Goal: Answer question/provide support: Share knowledge or assist other users

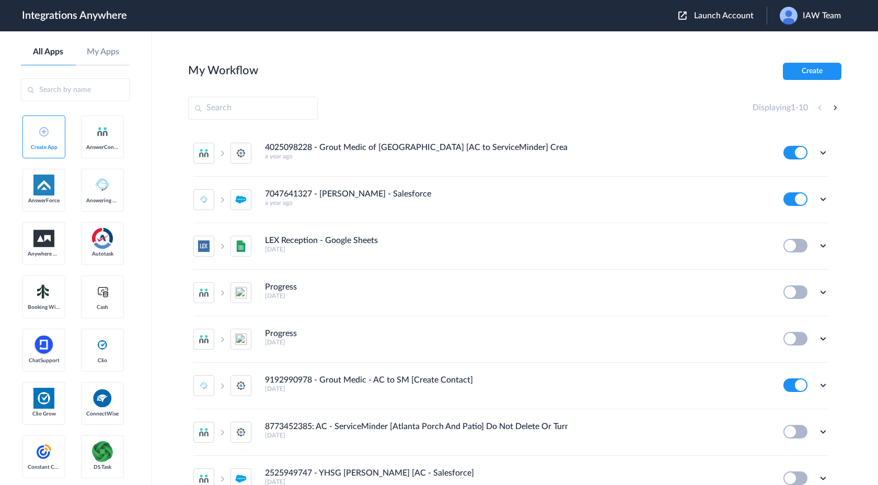
click at [815, 19] on span "IAW Team" at bounding box center [821, 16] width 38 height 10
click at [800, 46] on li "Logout" at bounding box center [808, 42] width 85 height 19
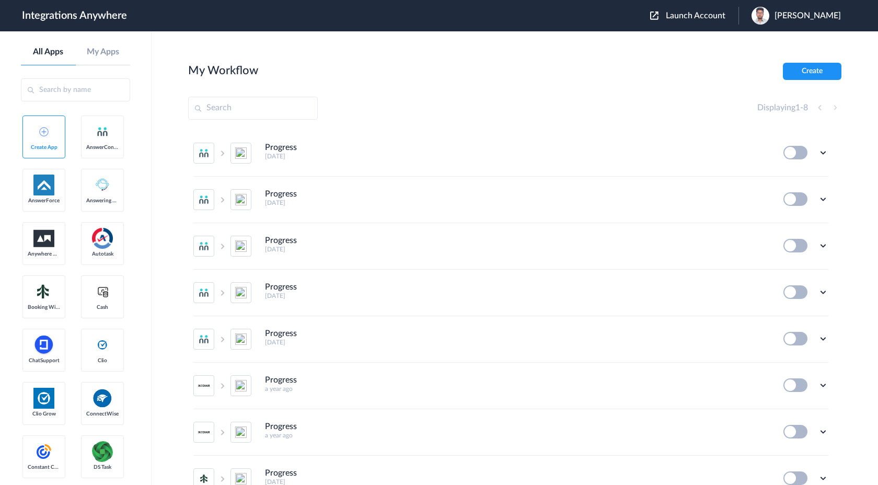
click at [716, 18] on span "Launch Account" at bounding box center [696, 15] width 60 height 8
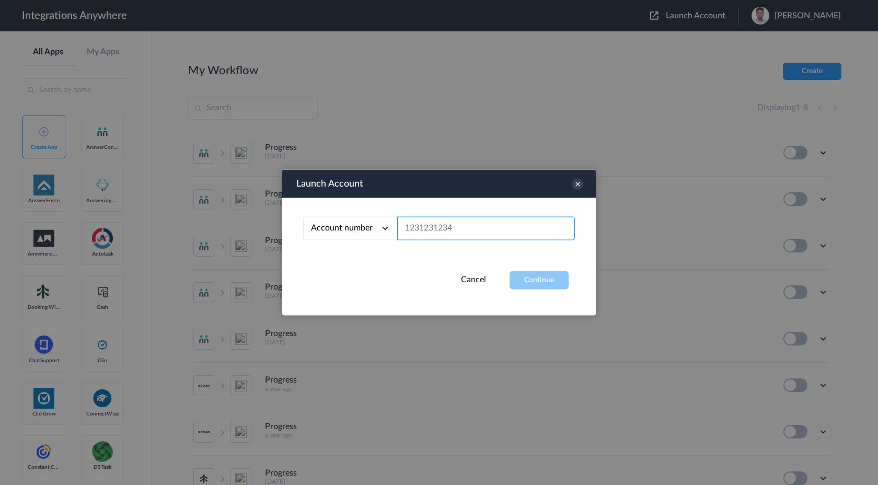
click at [470, 226] on input "text" at bounding box center [486, 229] width 178 height 24
paste input "2065775210"
click at [558, 288] on button "Continue" at bounding box center [538, 280] width 59 height 18
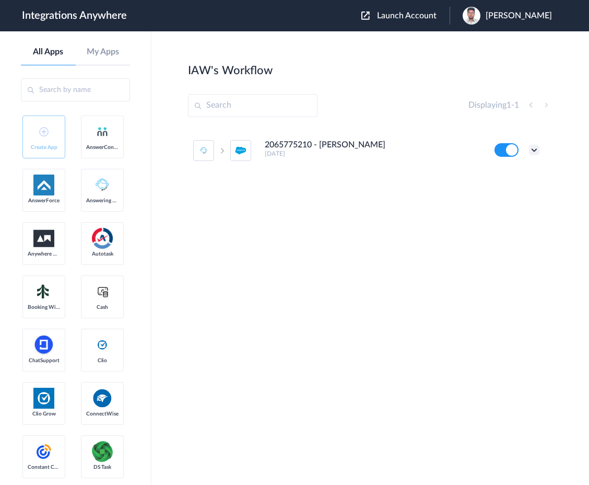
click at [535, 152] on icon at bounding box center [534, 150] width 10 height 10
click at [511, 192] on link "Task history" at bounding box center [505, 193] width 50 height 7
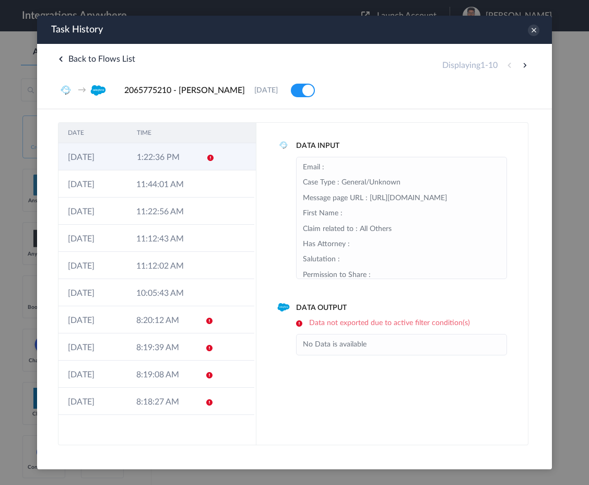
click at [149, 159] on td "1:22:36 PM" at bounding box center [161, 156] width 69 height 27
click at [533, 34] on icon at bounding box center [533, 30] width 11 height 11
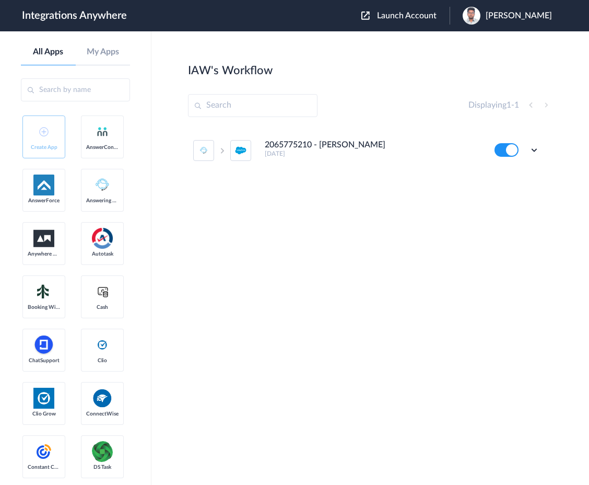
click at [437, 20] on span "Launch Account" at bounding box center [407, 15] width 60 height 8
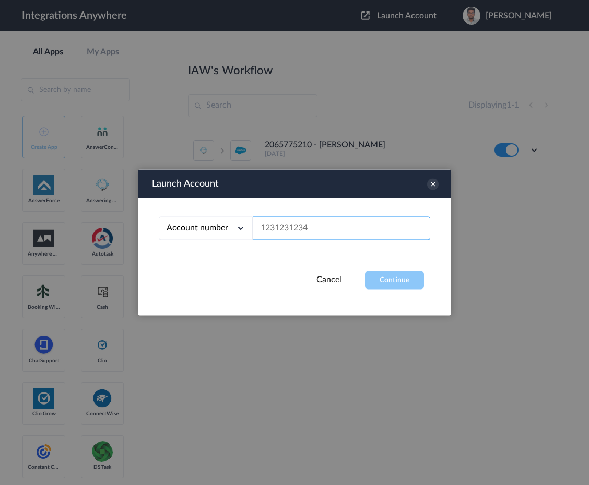
click at [294, 226] on input "text" at bounding box center [342, 229] width 178 height 24
paste input "2065775213"
type input "2065775213"
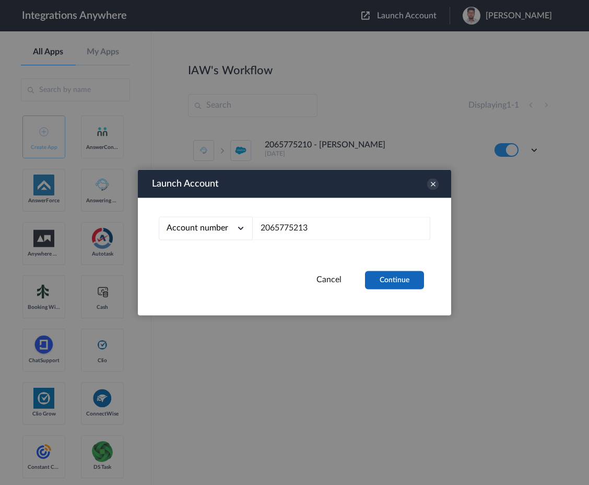
click at [404, 276] on button "Continue" at bounding box center [394, 280] width 59 height 18
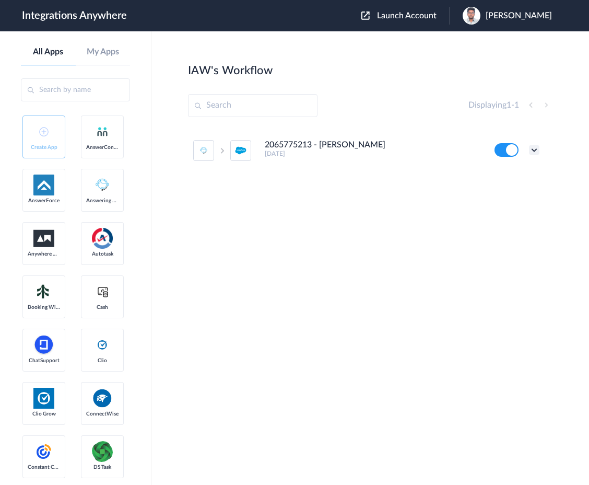
click at [535, 147] on icon at bounding box center [534, 150] width 10 height 10
click at [516, 193] on link "Task history" at bounding box center [505, 193] width 50 height 7
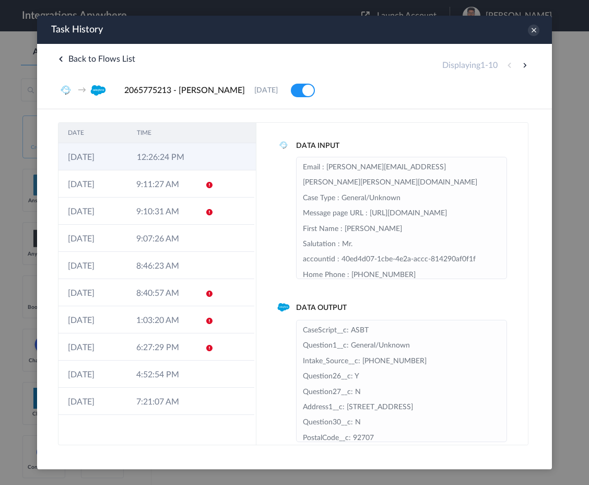
click at [192, 157] on td "12:26:24 PM" at bounding box center [161, 156] width 69 height 27
click at [535, 31] on icon at bounding box center [533, 30] width 11 height 11
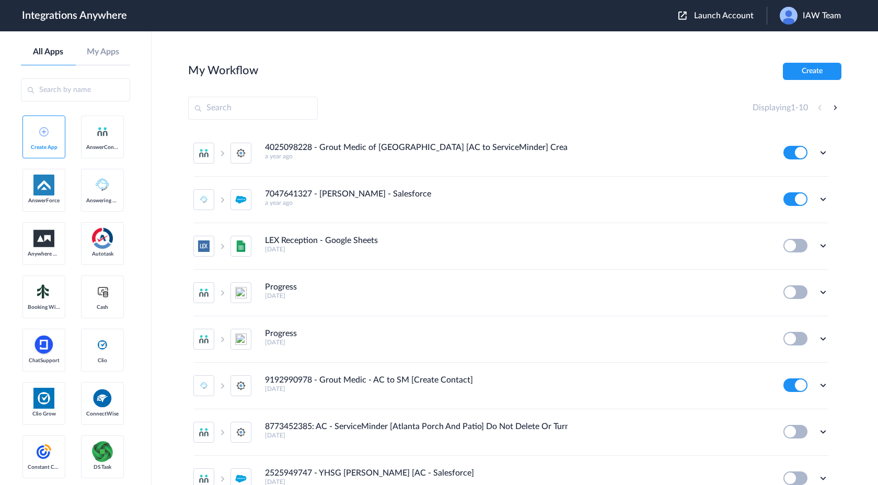
click at [811, 16] on span "IAW Team" at bounding box center [821, 16] width 38 height 10
click at [797, 42] on li "Logout" at bounding box center [808, 42] width 85 height 19
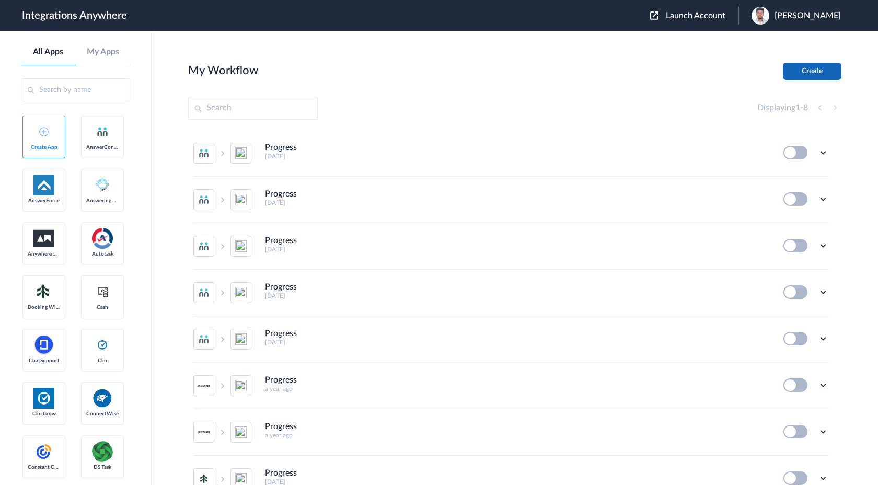
click at [813, 70] on button "Create" at bounding box center [812, 71] width 59 height 17
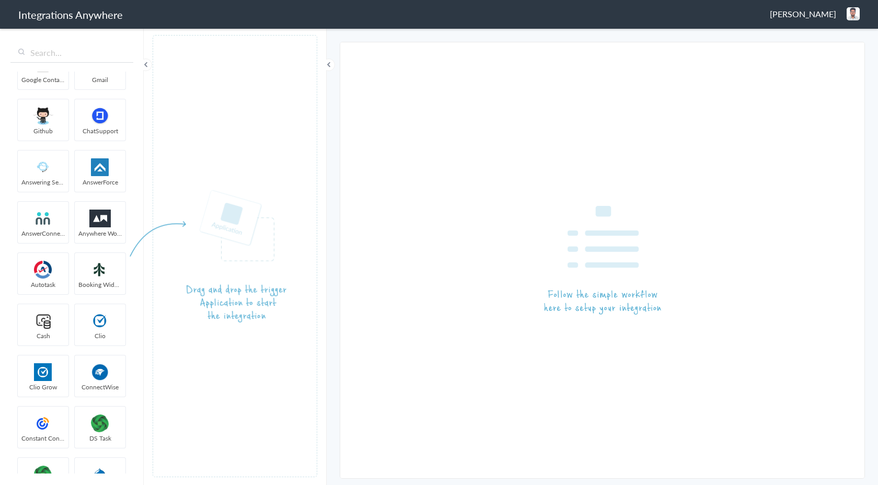
scroll to position [440, 0]
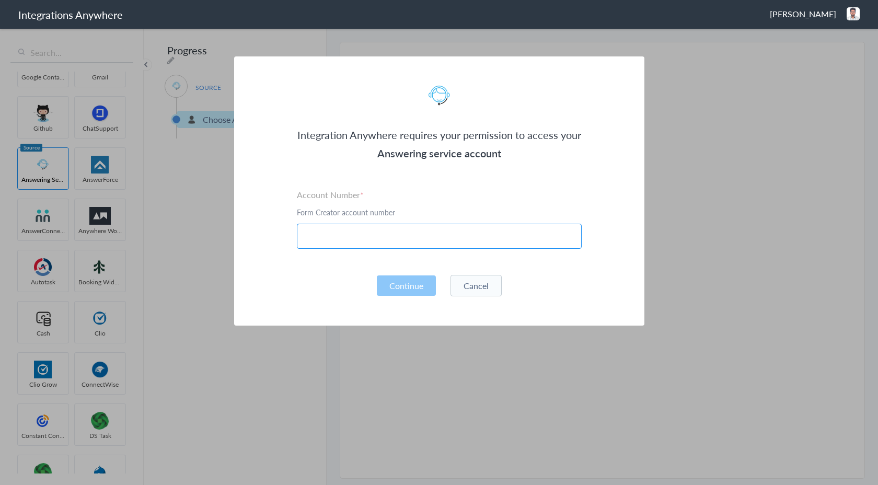
click at [336, 234] on input "text" at bounding box center [439, 236] width 285 height 25
click at [336, 229] on input "text" at bounding box center [439, 236] width 285 height 25
paste input "8664954033"
type input "8664954033"
click at [391, 279] on button "Continue" at bounding box center [406, 285] width 59 height 20
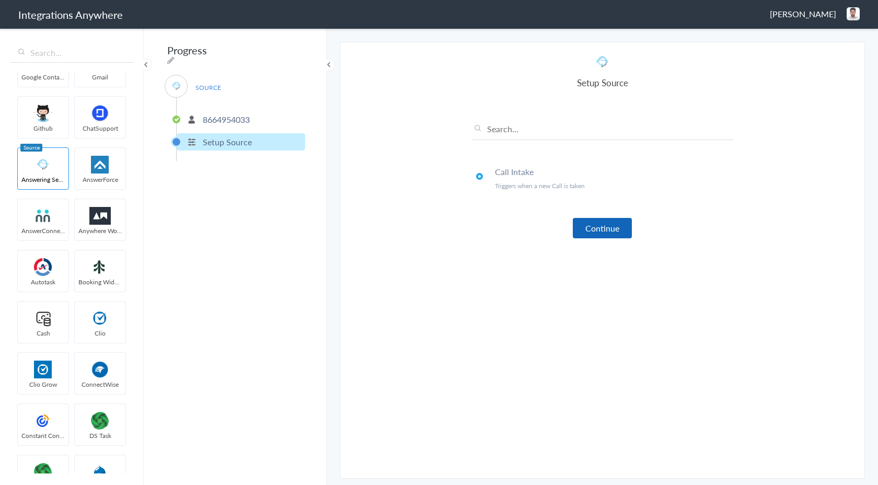
click at [587, 225] on button "Continue" at bounding box center [602, 228] width 59 height 20
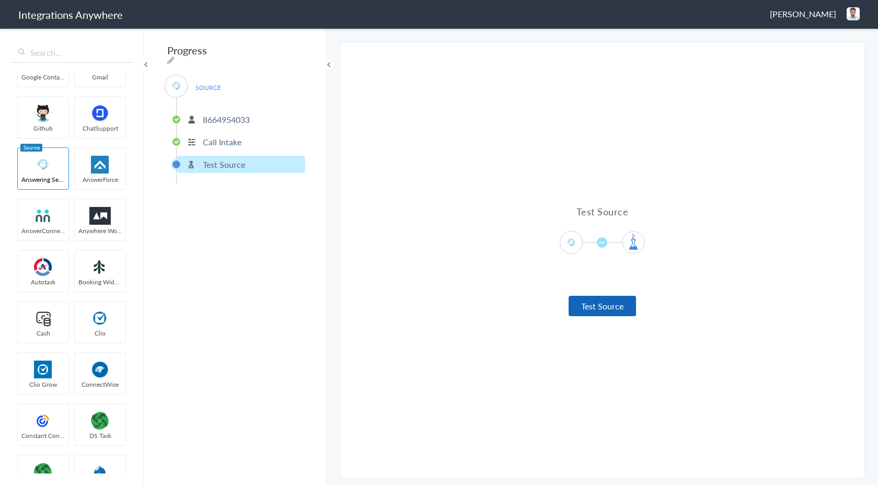
click at [596, 309] on button "Test Source" at bounding box center [601, 306] width 67 height 20
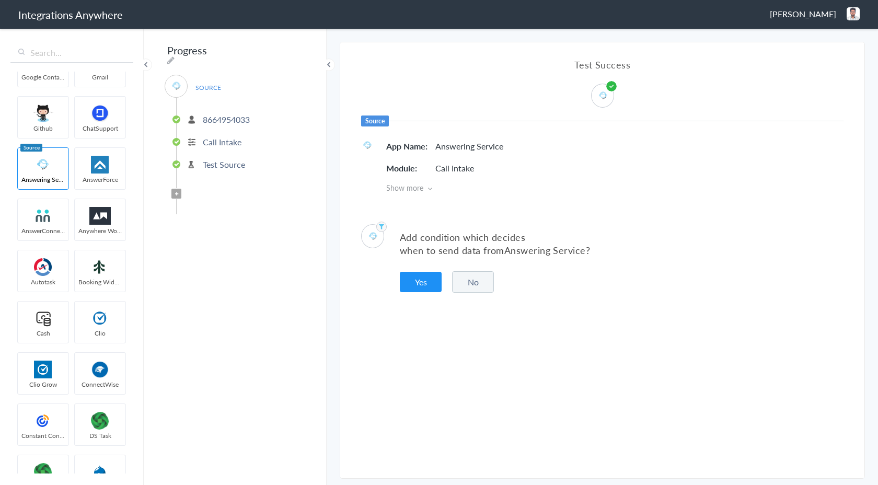
click at [475, 285] on button "No" at bounding box center [473, 281] width 42 height 21
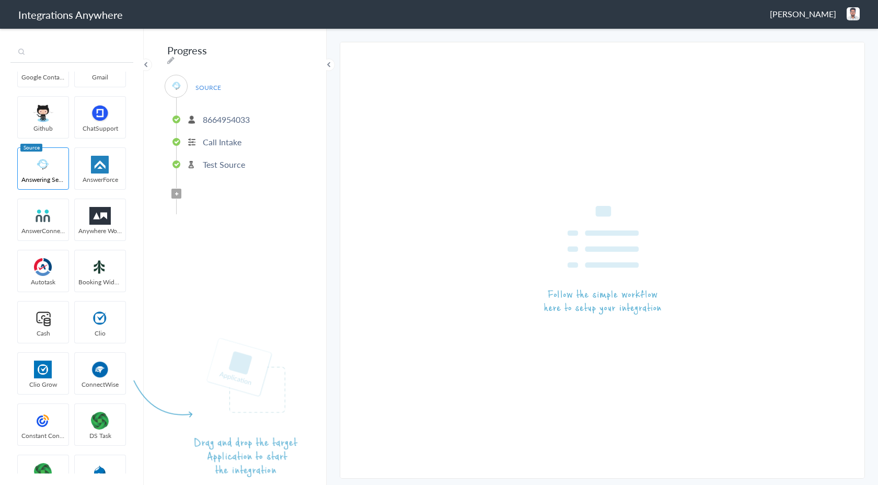
click at [74, 51] on input "text" at bounding box center [71, 53] width 123 height 20
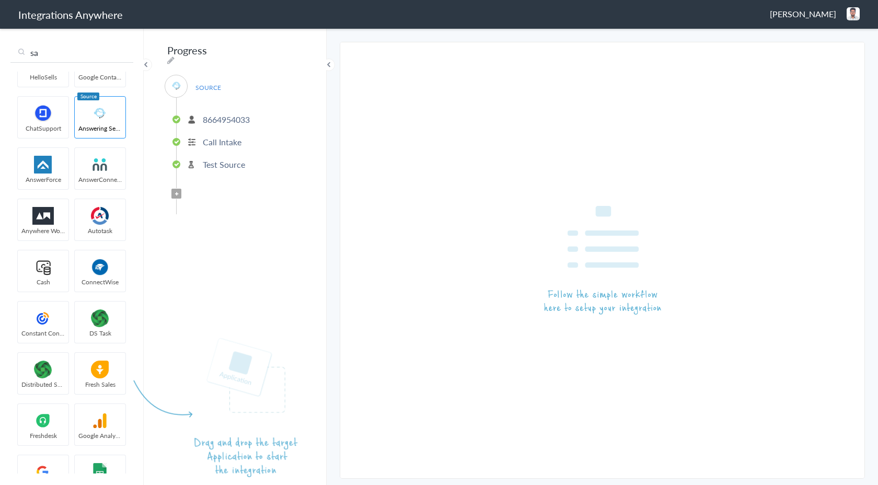
scroll to position [0, 0]
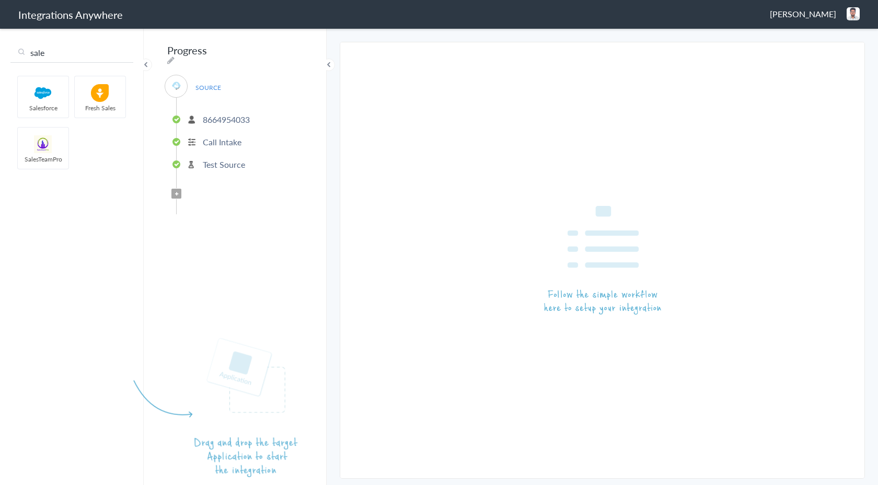
type input "sale"
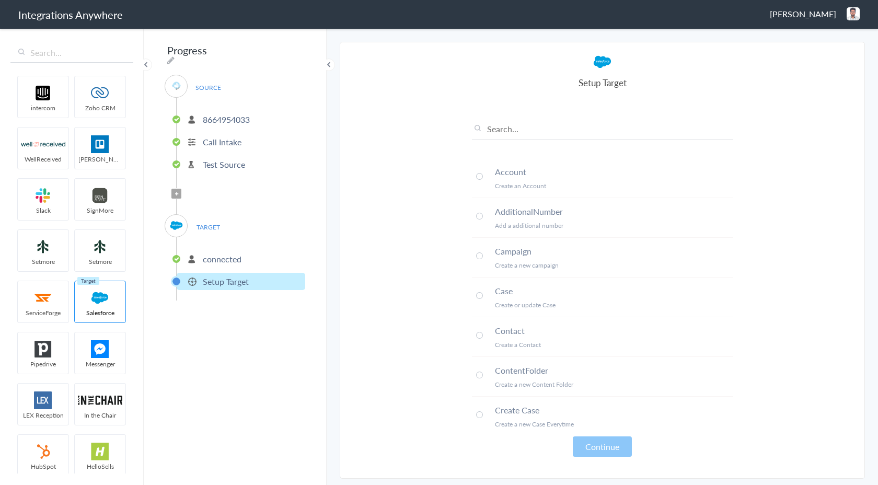
click at [230, 260] on p "connected" at bounding box center [222, 259] width 39 height 12
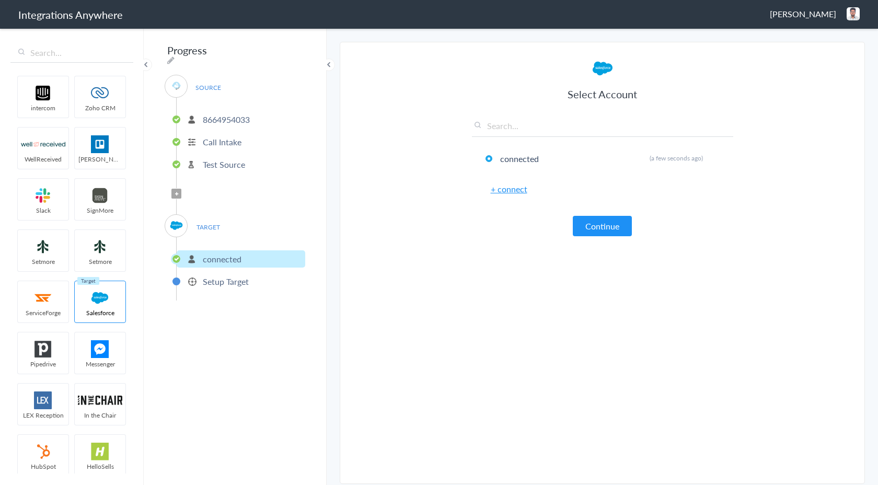
click at [216, 278] on p "Setup Target" at bounding box center [226, 281] width 46 height 12
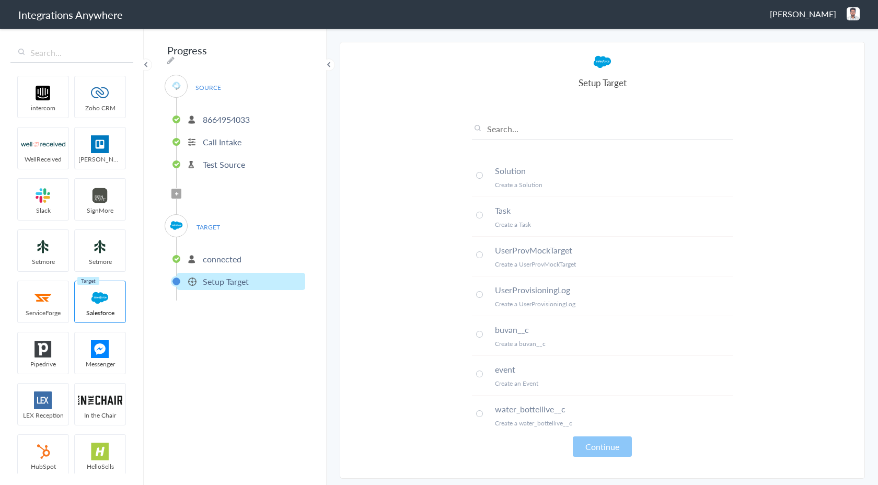
scroll to position [597, 0]
click at [480, 333] on span at bounding box center [479, 333] width 7 height 7
click at [591, 447] on button "Continue" at bounding box center [602, 446] width 59 height 20
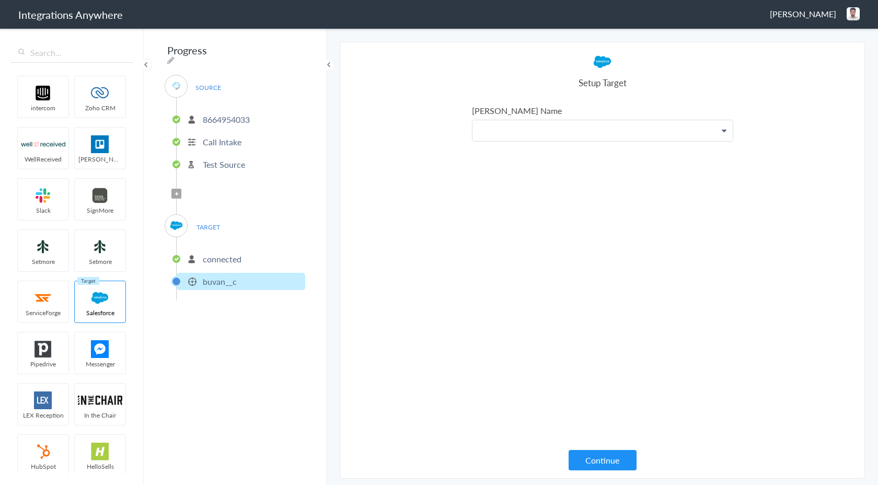
click at [561, 129] on p at bounding box center [602, 130] width 260 height 21
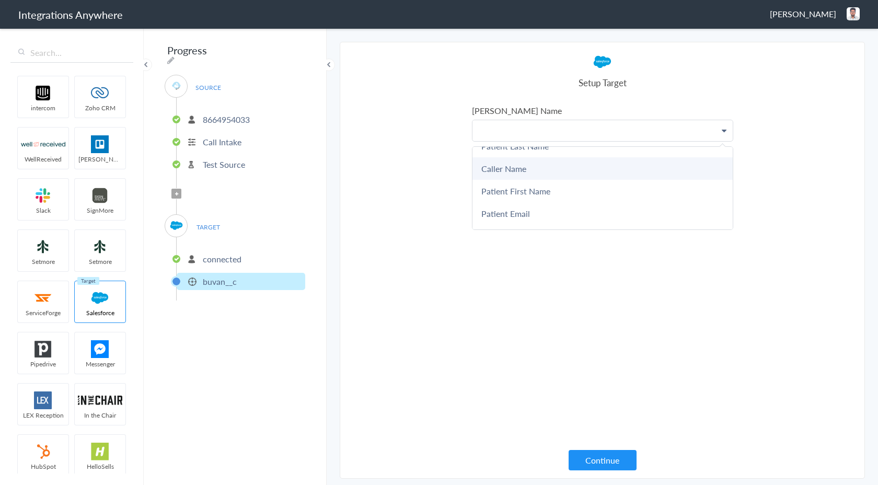
scroll to position [40, 0]
click at [534, 171] on link "Caller Name" at bounding box center [602, 166] width 260 height 22
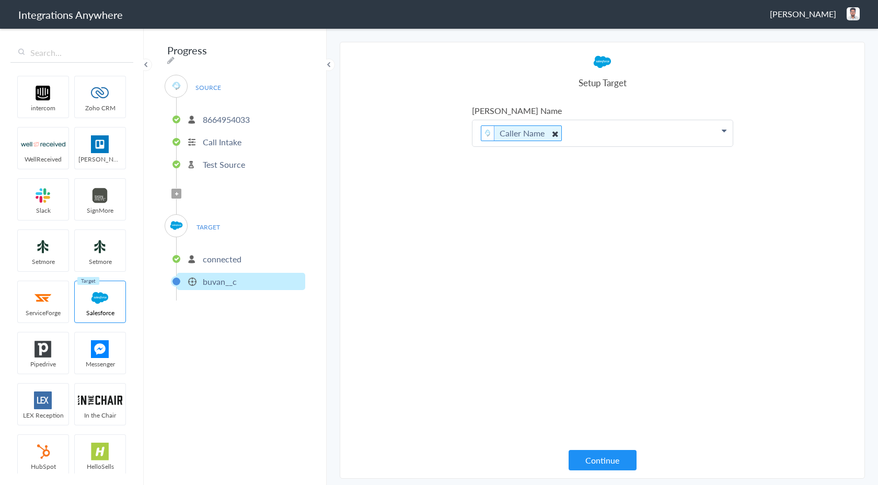
click at [551, 132] on icon at bounding box center [554, 133] width 11 height 13
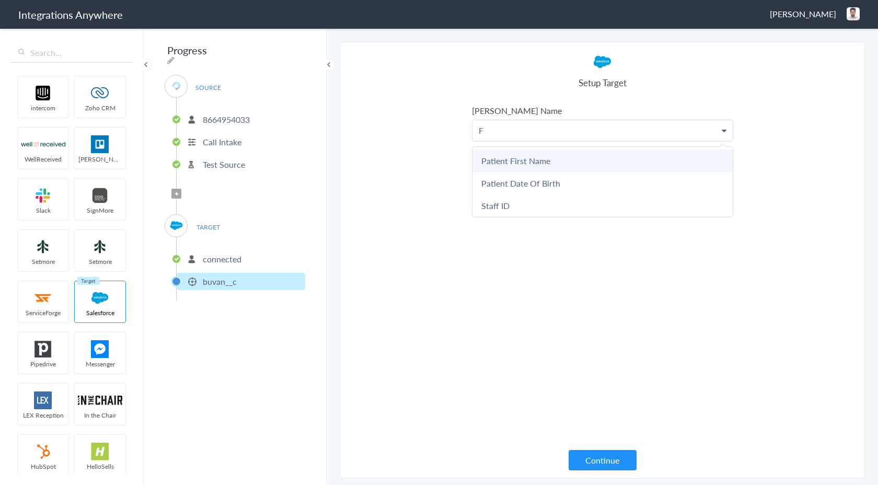
click at [536, 161] on link "Patient First Name" at bounding box center [602, 160] width 260 height 22
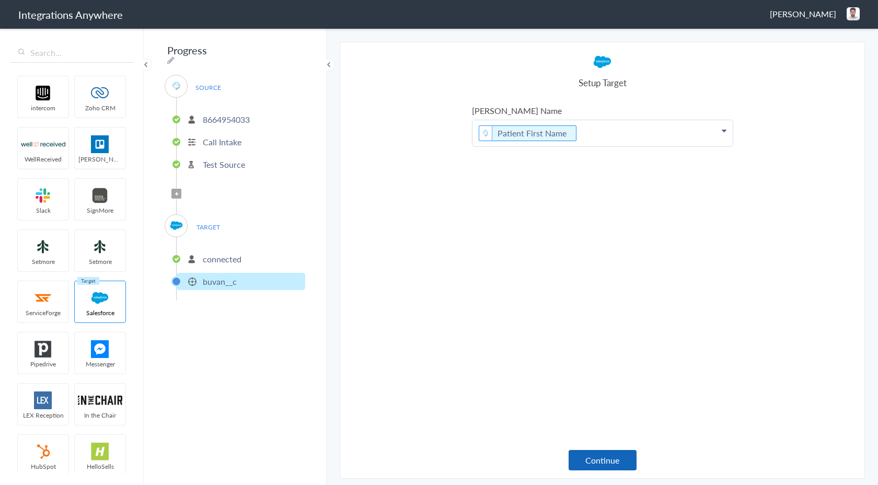
click at [588, 460] on button "Continue" at bounding box center [602, 460] width 68 height 20
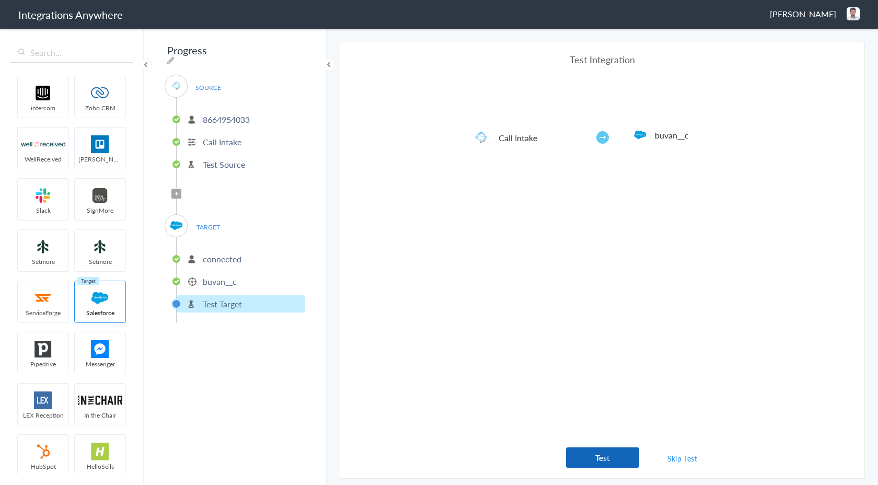
click at [602, 459] on button "Test" at bounding box center [602, 457] width 73 height 20
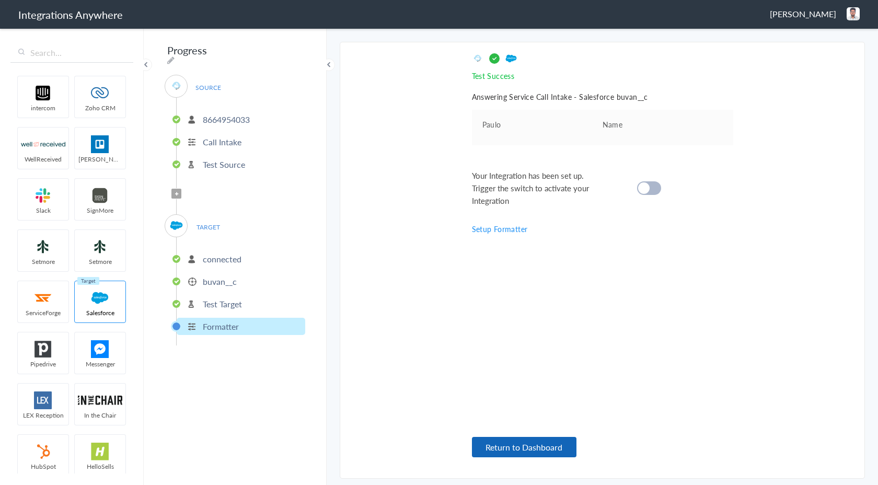
click at [496, 445] on button "Return to Dashboard" at bounding box center [524, 447] width 104 height 20
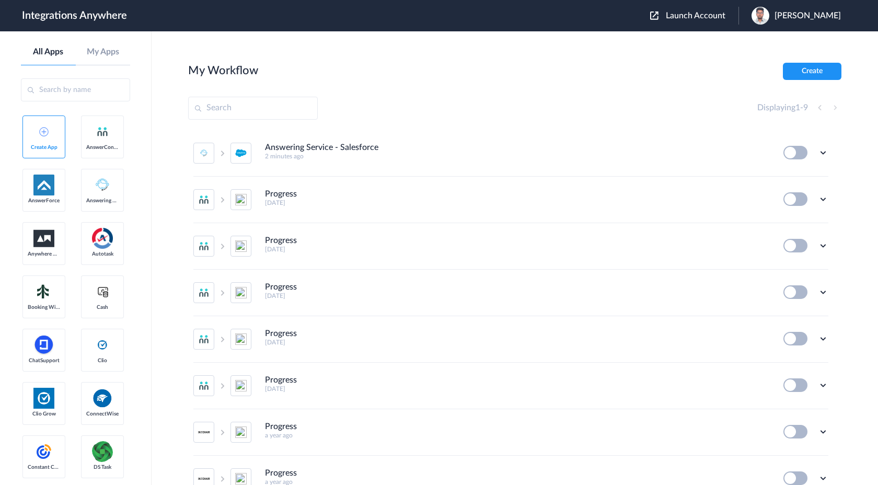
click at [793, 155] on button at bounding box center [795, 153] width 24 height 14
click at [789, 155] on button at bounding box center [795, 153] width 24 height 14
click at [822, 153] on icon at bounding box center [823, 152] width 10 height 10
click at [799, 178] on li "Edit" at bounding box center [794, 176] width 68 height 19
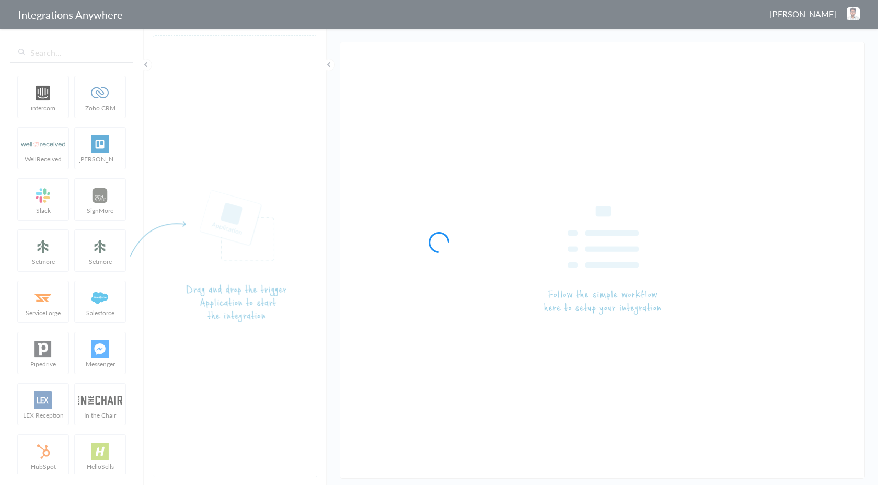
type input "Answering Service - Salesforce"
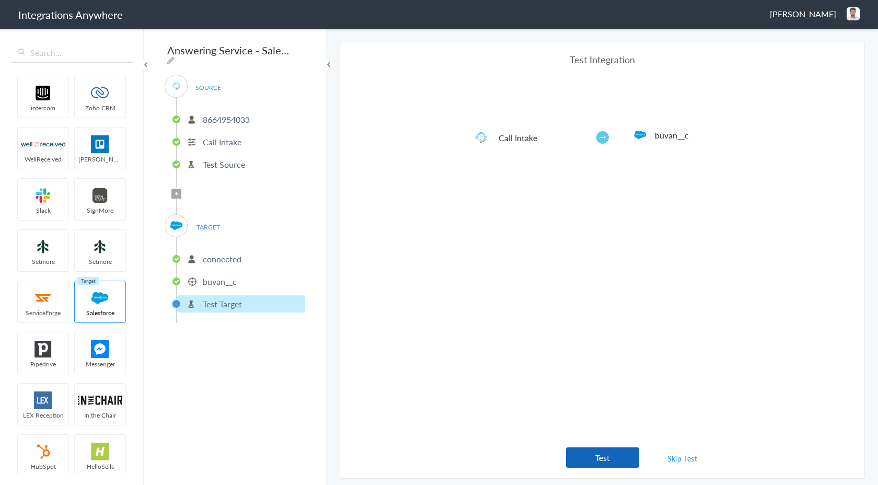
click at [610, 465] on button "Test" at bounding box center [602, 457] width 73 height 20
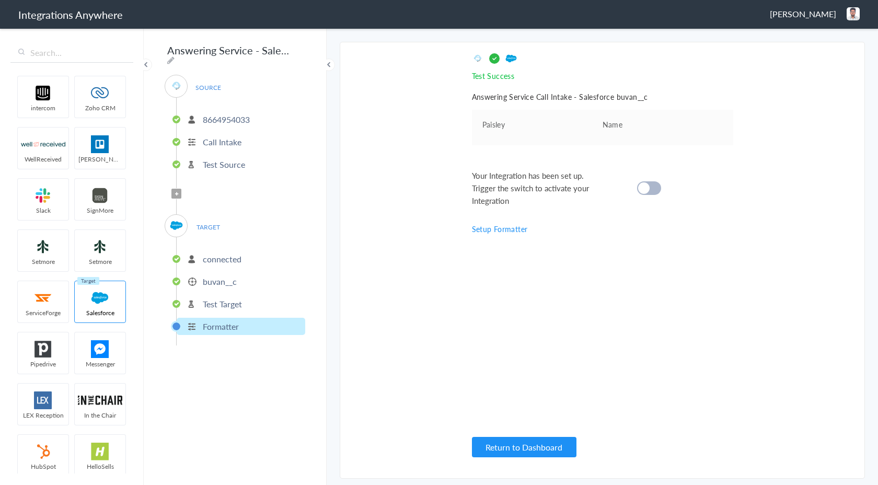
click at [642, 193] on div at bounding box center [649, 188] width 24 height 14
click at [552, 446] on button "Return to Dashboard" at bounding box center [524, 447] width 104 height 20
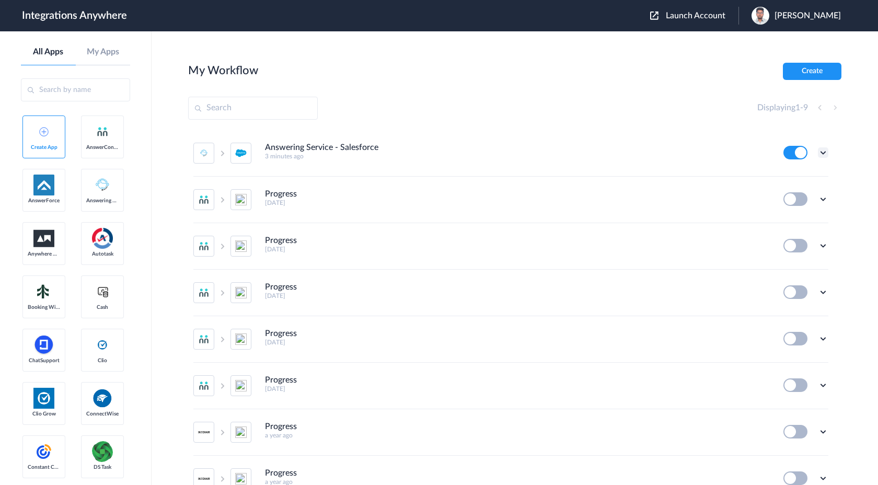
click at [822, 154] on icon at bounding box center [823, 152] width 10 height 10
click at [794, 197] on link "Task history" at bounding box center [793, 195] width 50 height 7
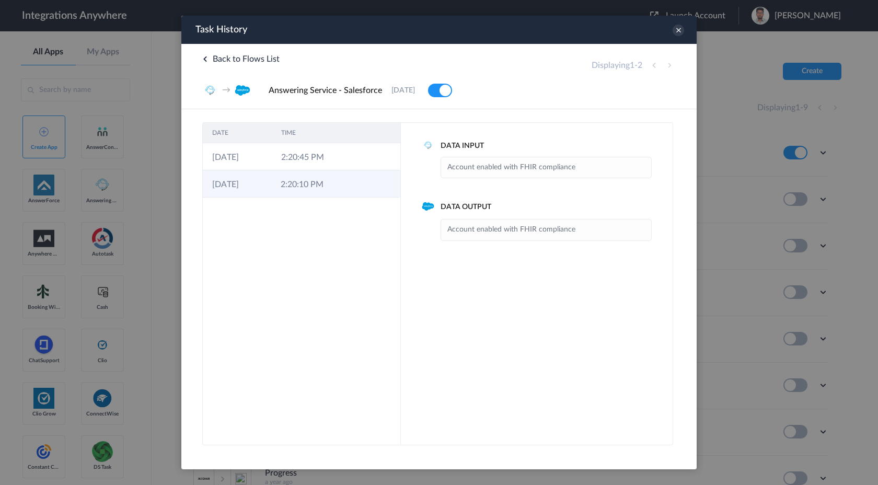
click at [301, 178] on td "2:20:10 PM" at bounding box center [305, 183] width 68 height 27
click at [307, 160] on td "2:20:45 PM" at bounding box center [306, 156] width 69 height 27
click at [307, 174] on td "2:20:10 PM" at bounding box center [305, 183] width 68 height 27
click at [312, 160] on td "2:20:45 PM" at bounding box center [306, 156] width 69 height 27
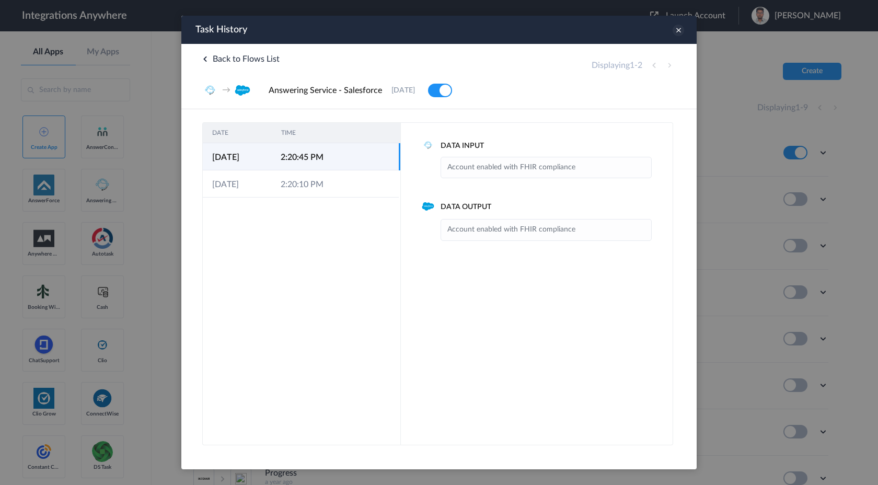
click at [679, 29] on icon at bounding box center [677, 30] width 11 height 11
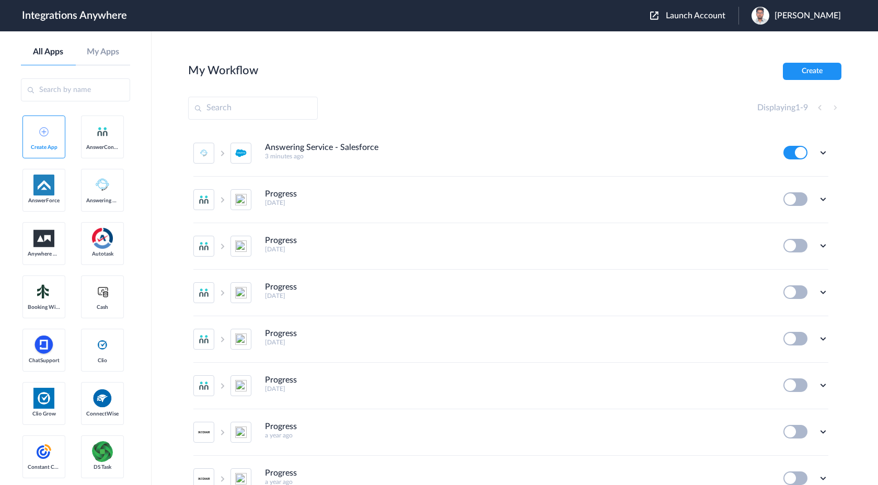
scroll to position [2, 0]
click at [817, 154] on div "Edit Task history Delete" at bounding box center [805, 151] width 45 height 14
click at [819, 154] on icon at bounding box center [823, 151] width 10 height 10
click at [793, 200] on li "Task history" at bounding box center [794, 194] width 68 height 19
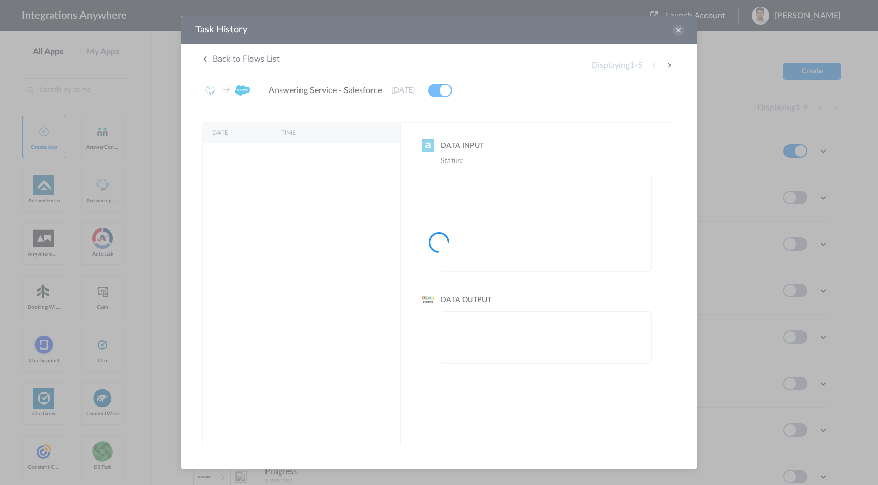
scroll to position [0, 0]
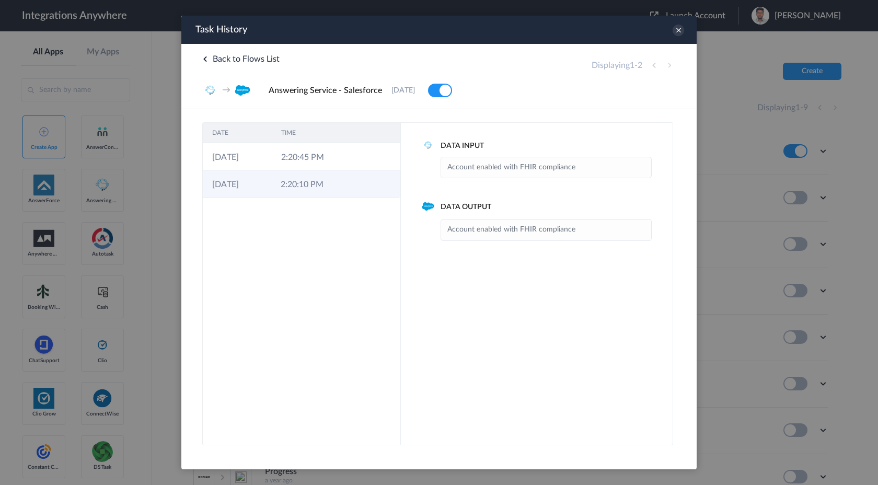
click at [345, 179] on td at bounding box center [350, 183] width 20 height 27
click at [348, 167] on td at bounding box center [351, 156] width 20 height 27
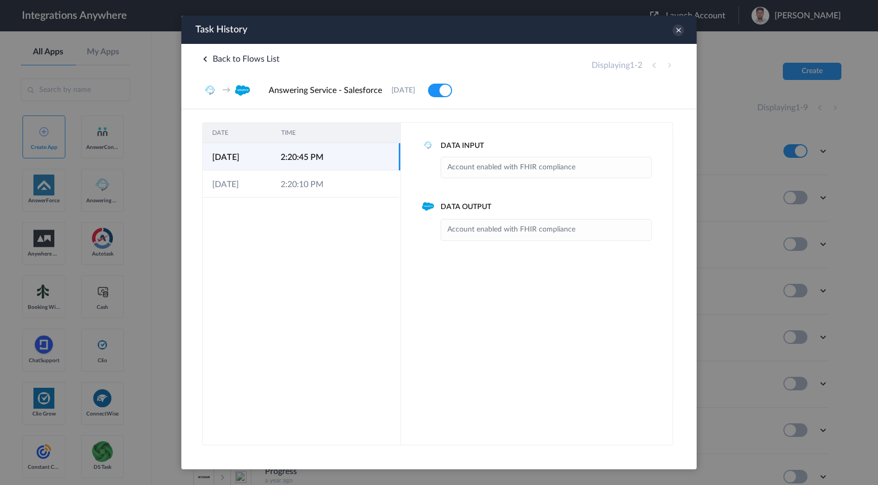
click at [671, 37] on div "Task History" at bounding box center [438, 30] width 515 height 28
click at [677, 35] on icon at bounding box center [677, 30] width 11 height 11
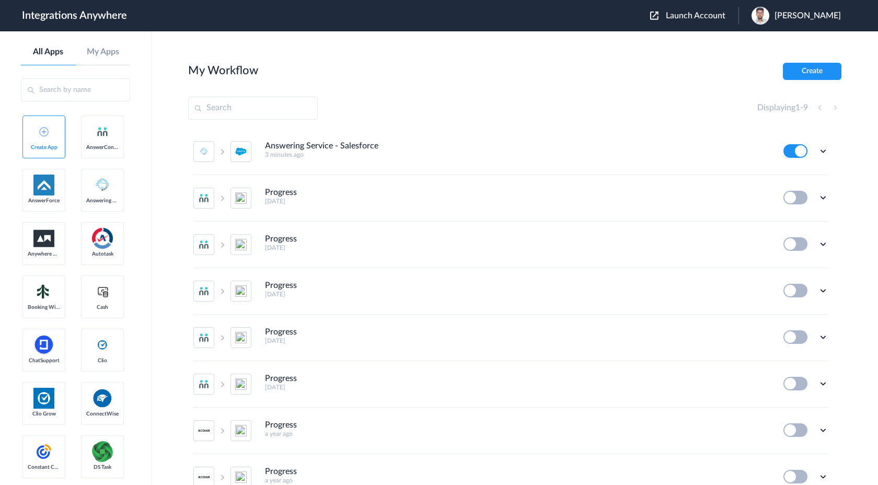
click at [705, 21] on div "Launch Account [PERSON_NAME] My Account Logout" at bounding box center [750, 16] width 201 height 18
click at [723, 14] on span "Launch Account" at bounding box center [696, 15] width 60 height 8
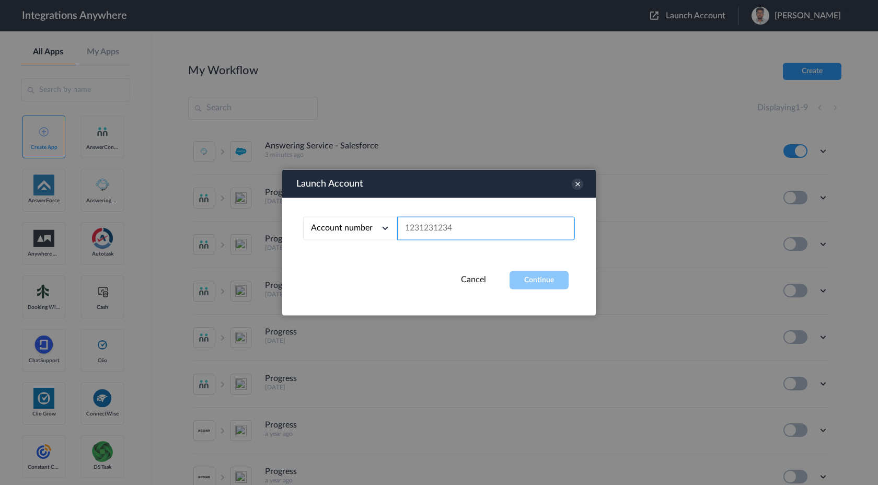
click at [451, 224] on input "text" at bounding box center [486, 229] width 178 height 24
paste input "2065775210"
type input "2065775210"
click at [538, 280] on button "Continue" at bounding box center [538, 280] width 59 height 18
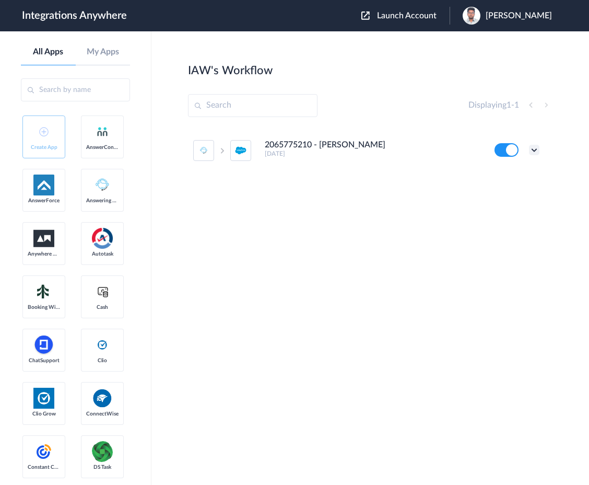
click at [532, 154] on icon at bounding box center [534, 150] width 10 height 10
click at [516, 194] on link "Task history" at bounding box center [505, 193] width 50 height 7
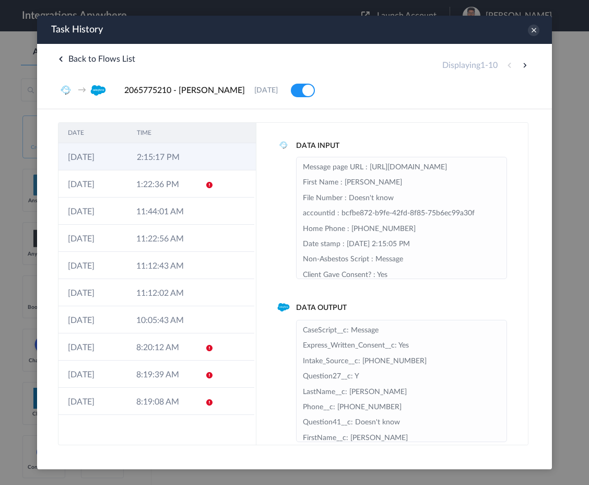
click at [166, 160] on td "2:15:17 PM" at bounding box center [161, 156] width 69 height 27
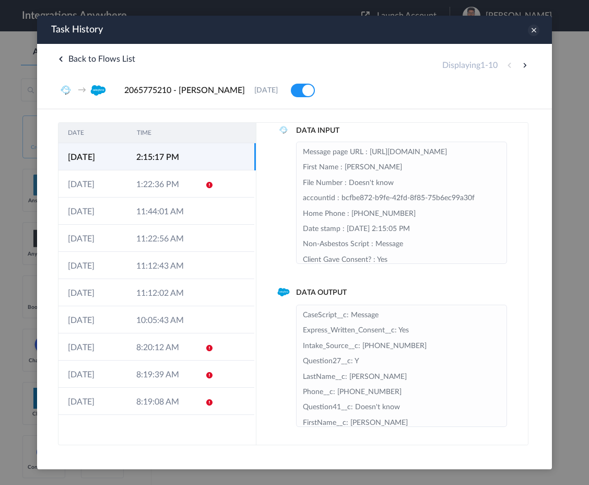
click at [536, 33] on icon at bounding box center [533, 30] width 11 height 11
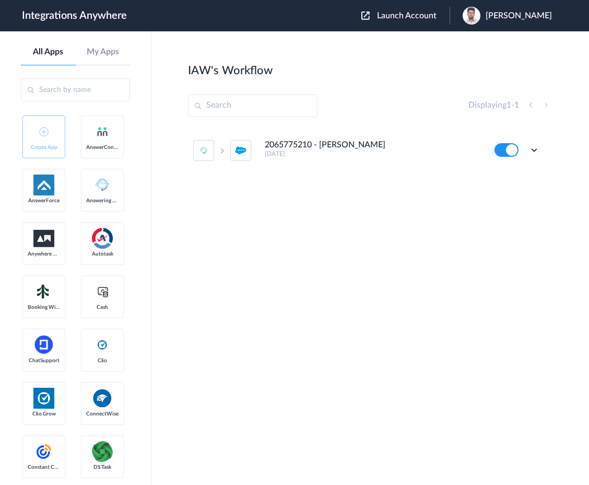
click at [548, 16] on span "[PERSON_NAME]" at bounding box center [519, 16] width 66 height 10
click at [394, 229] on div "2065775210 - AC Sokolove 7 years ago Edit Task history Delete" at bounding box center [370, 205] width 365 height 157
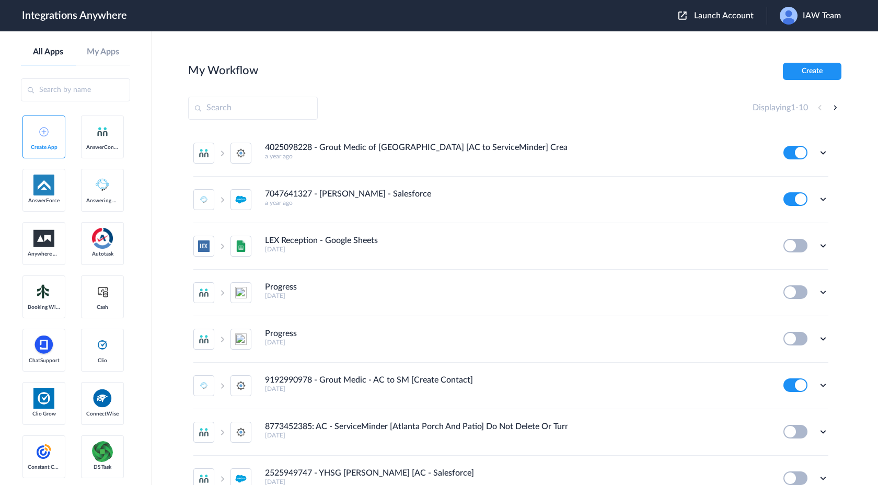
click at [806, 13] on span "IAW Team" at bounding box center [821, 16] width 38 height 10
click at [788, 43] on link "Logout" at bounding box center [785, 42] width 22 height 7
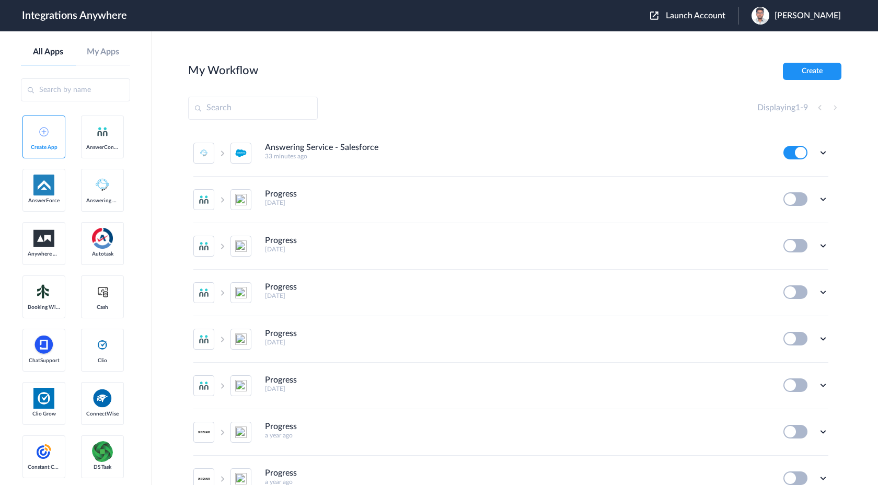
click at [718, 12] on span "Launch Account" at bounding box center [696, 15] width 60 height 8
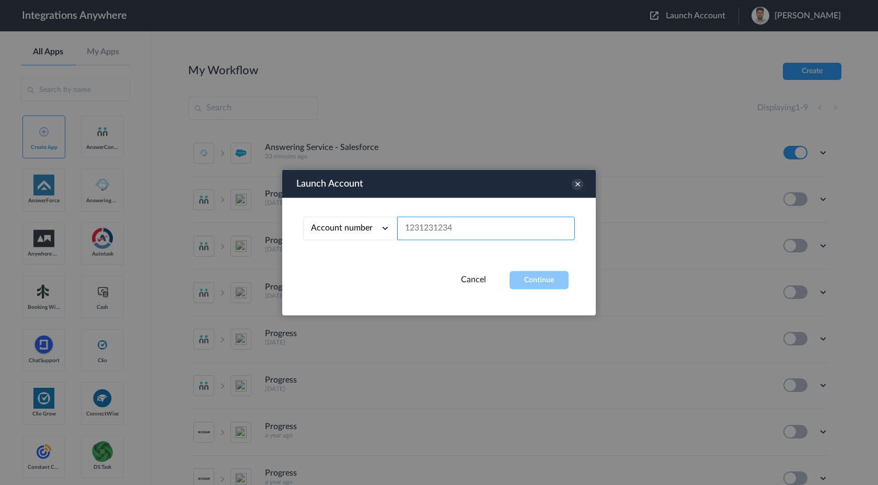
click at [427, 231] on input "text" at bounding box center [486, 229] width 178 height 24
paste input "2065775210"
type input "2065775210"
click at [543, 286] on button "Continue" at bounding box center [538, 280] width 59 height 18
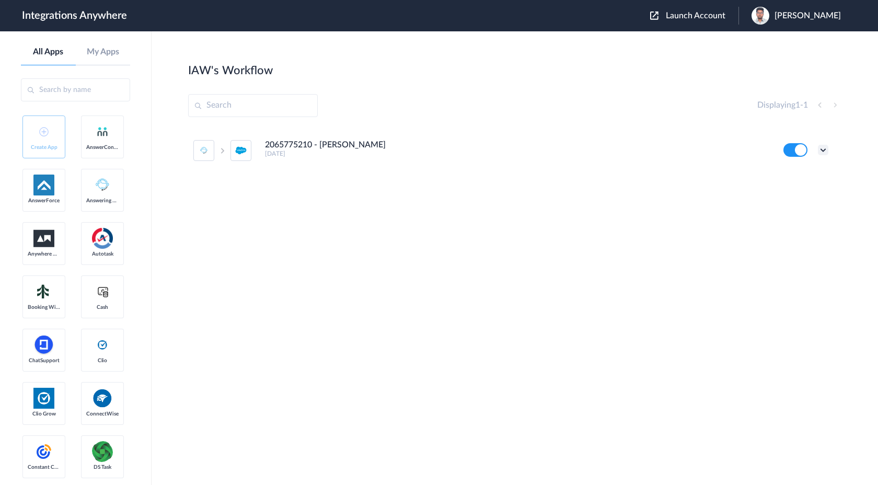
click at [824, 153] on icon at bounding box center [823, 150] width 10 height 10
click at [642, 256] on div "2065775210 - AC Sokolove 7 years ago Edit Task history Delete" at bounding box center [514, 205] width 653 height 157
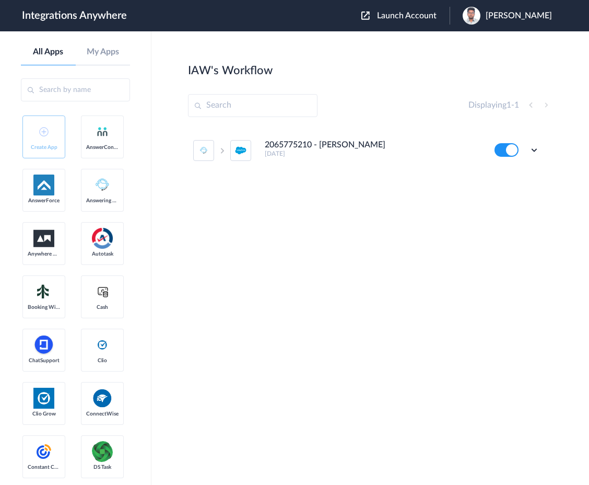
click at [491, 244] on div "2065775210 - AC Sokolove 7 years ago Edit Task history Delete" at bounding box center [370, 205] width 365 height 157
click at [533, 154] on icon at bounding box center [534, 150] width 10 height 10
click at [517, 191] on link "Task history" at bounding box center [505, 193] width 50 height 7
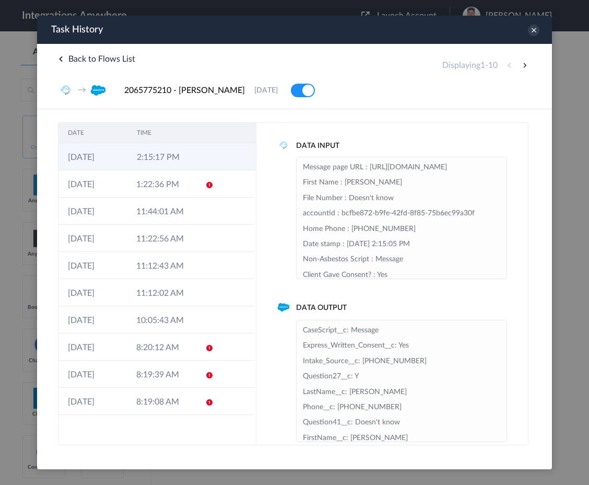
click at [173, 159] on td "2:15:17 PM" at bounding box center [161, 156] width 69 height 27
click at [533, 33] on icon at bounding box center [533, 30] width 11 height 11
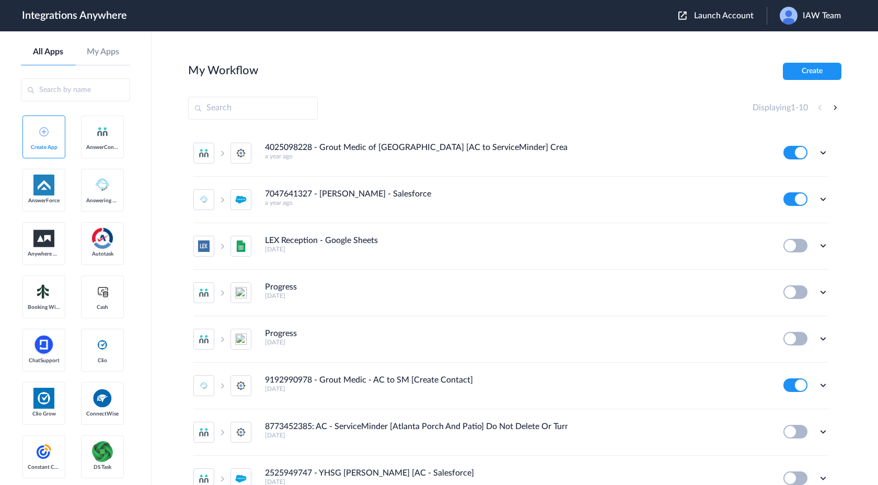
click at [812, 18] on span "IAW Team" at bounding box center [821, 16] width 38 height 10
click at [792, 41] on link "Logout" at bounding box center [785, 42] width 22 height 7
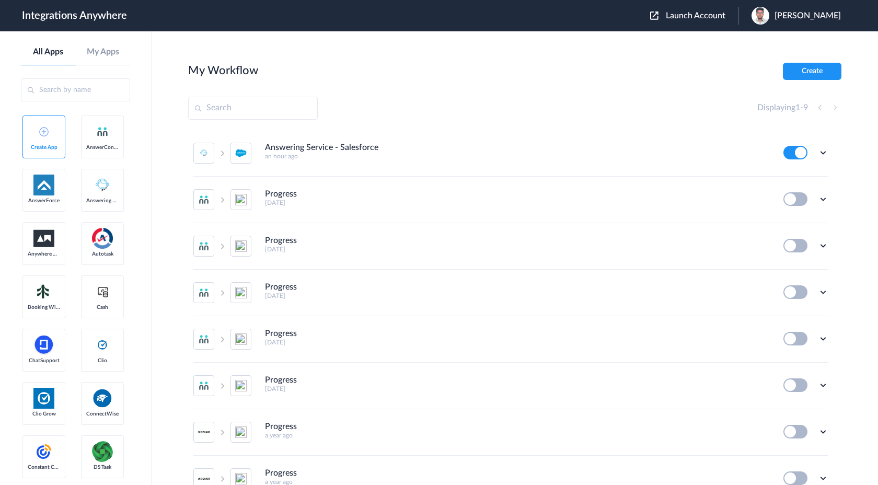
click at [713, 21] on div "Launch Account [PERSON_NAME] My Account Logout" at bounding box center [750, 16] width 201 height 18
click at [724, 16] on span "Launch Account" at bounding box center [696, 15] width 60 height 8
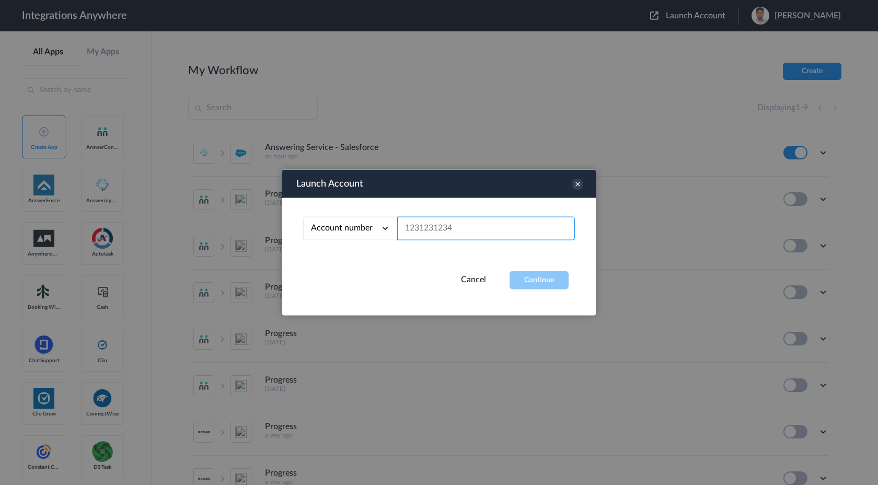
click at [492, 238] on input "text" at bounding box center [486, 229] width 178 height 24
paste input "2065775213"
click at [534, 282] on button "Continue" at bounding box center [538, 280] width 59 height 18
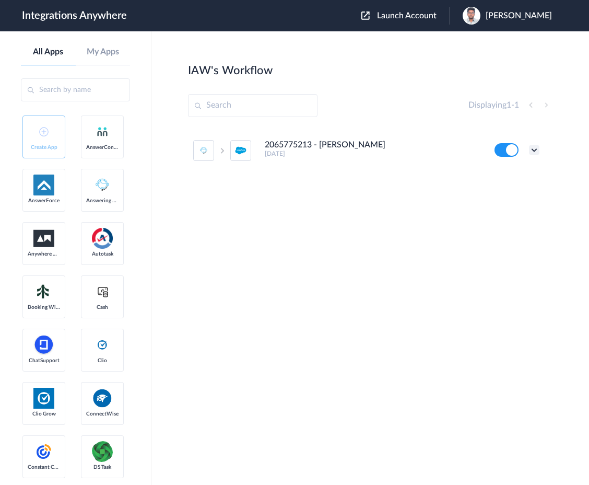
click at [534, 150] on icon at bounding box center [534, 150] width 10 height 10
click at [518, 195] on link "Task history" at bounding box center [505, 193] width 50 height 7
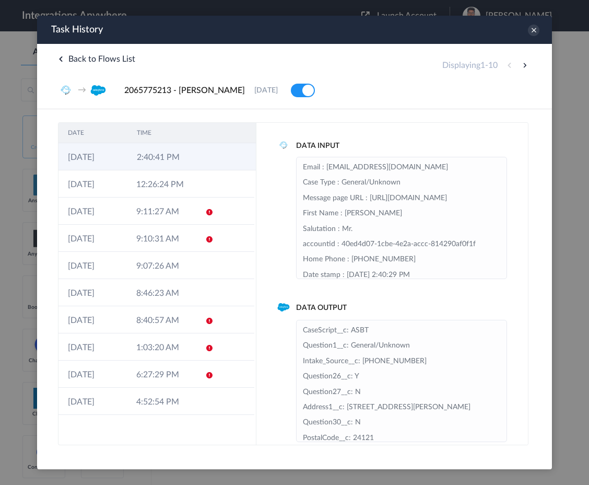
click at [187, 162] on td "2:40:41 PM" at bounding box center [161, 156] width 69 height 27
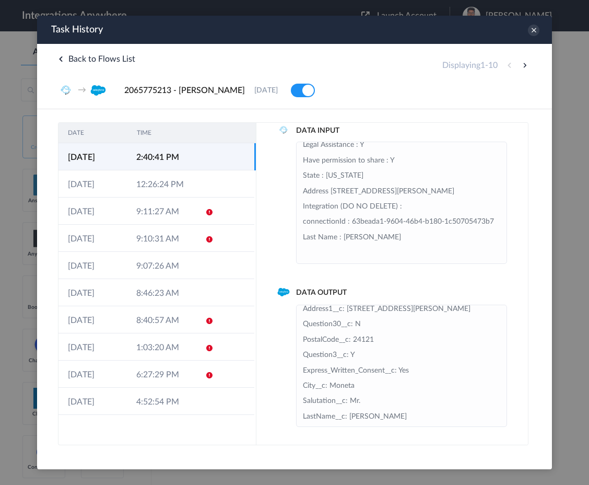
scroll to position [176, 0]
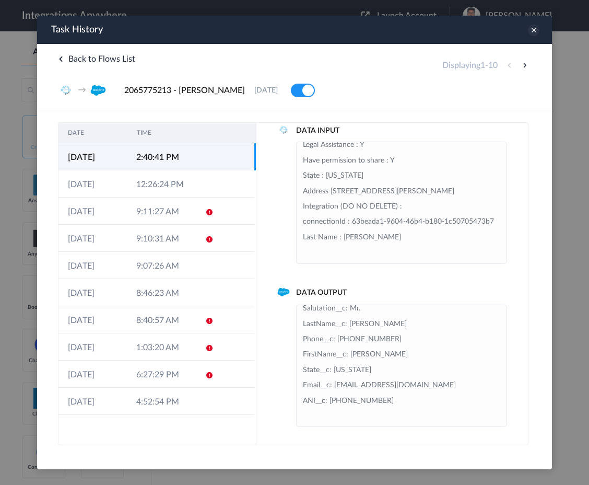
click at [535, 31] on icon at bounding box center [533, 30] width 11 height 11
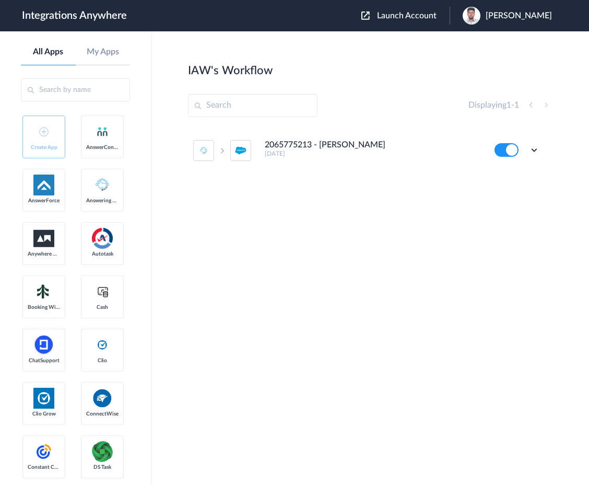
click at [437, 13] on span "Launch Account" at bounding box center [407, 15] width 60 height 8
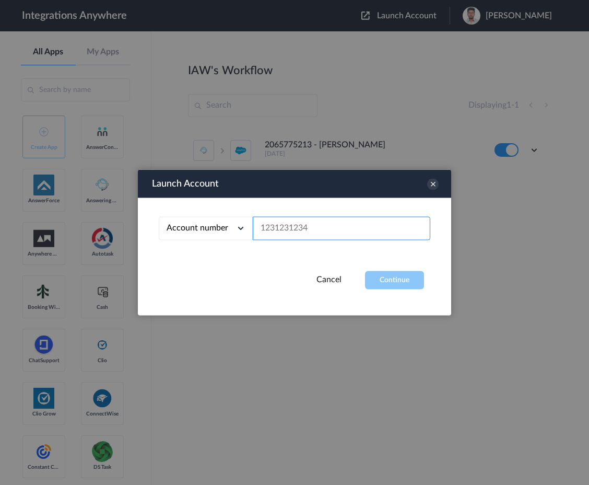
click at [327, 231] on input "text" at bounding box center [342, 229] width 178 height 24
paste input "2065775210"
type input "2065775210"
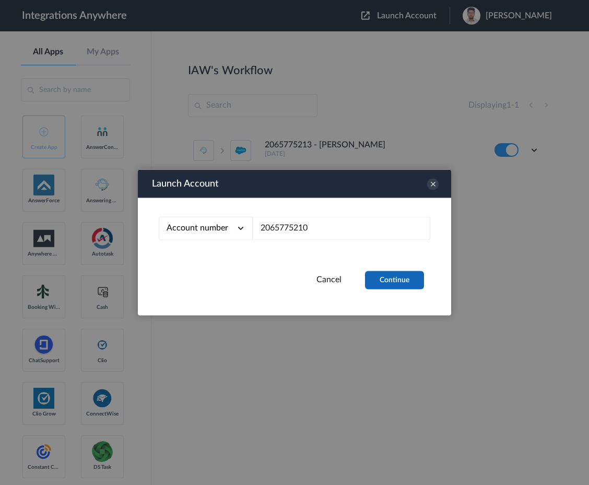
click at [417, 282] on button "Continue" at bounding box center [394, 280] width 59 height 18
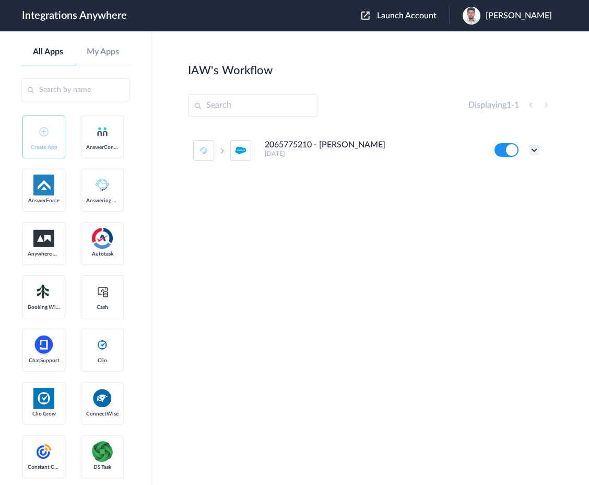
click at [535, 151] on icon at bounding box center [534, 150] width 10 height 10
click at [510, 197] on link "Task history" at bounding box center [505, 193] width 50 height 7
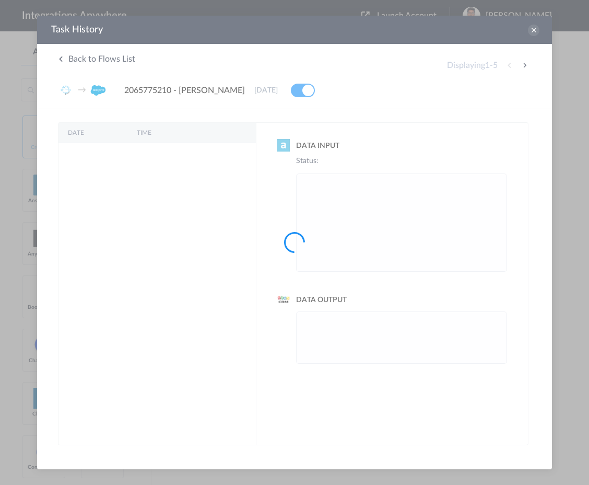
scroll to position [0, 0]
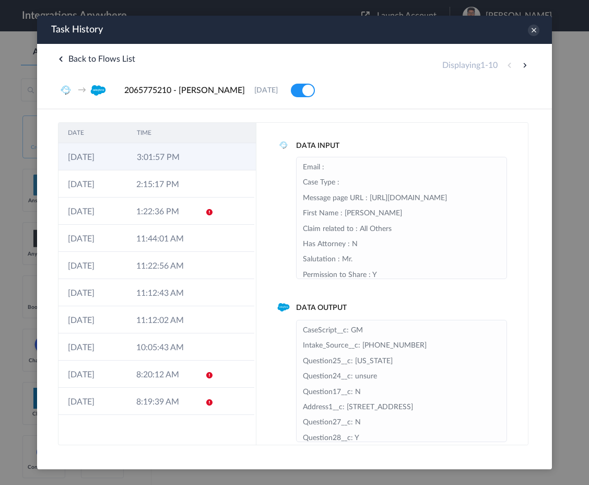
click at [183, 160] on td "3:01:57 PM" at bounding box center [161, 156] width 69 height 27
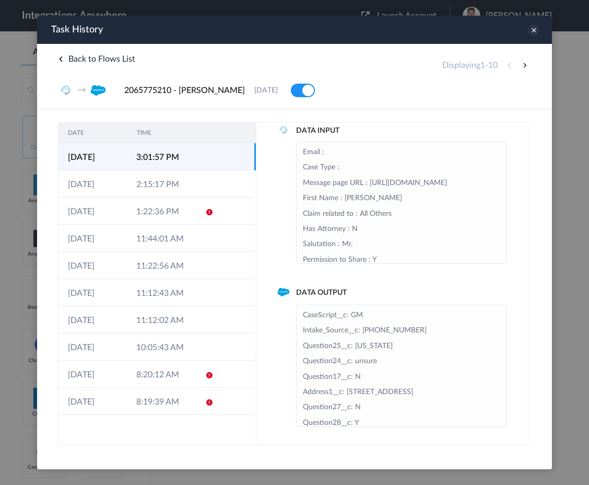
click at [534, 31] on icon at bounding box center [533, 30] width 11 height 11
